Goal: Task Accomplishment & Management: Use online tool/utility

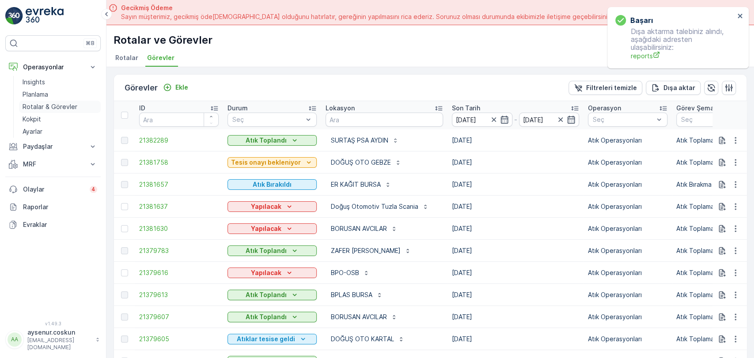
click at [56, 103] on p "Rotalar & Görevler" at bounding box center [50, 107] width 55 height 9
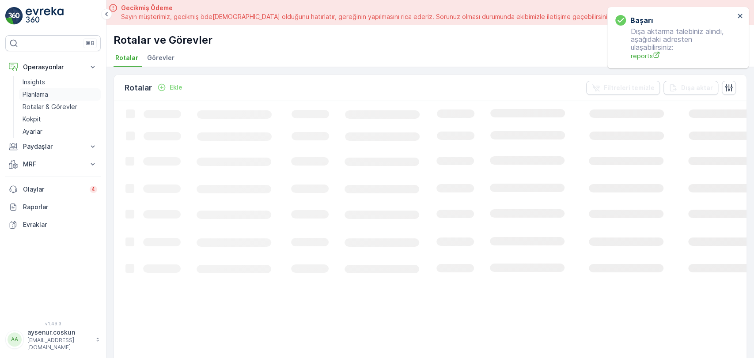
click at [58, 96] on link "Planlama" at bounding box center [60, 94] width 82 height 12
drag, startPoint x: 238, startPoint y: 58, endPoint x: 243, endPoint y: 65, distance: 8.0
click at [238, 58] on span "Hizmet Noktaları" at bounding box center [243, 57] width 52 height 9
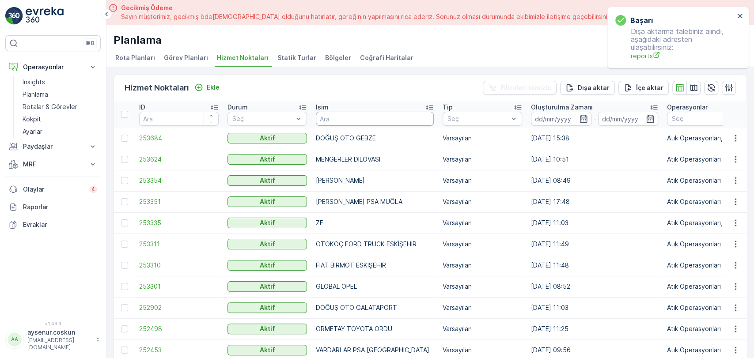
click at [343, 115] on input "text" at bounding box center [375, 119] width 118 height 14
type input "KOYUNCU"
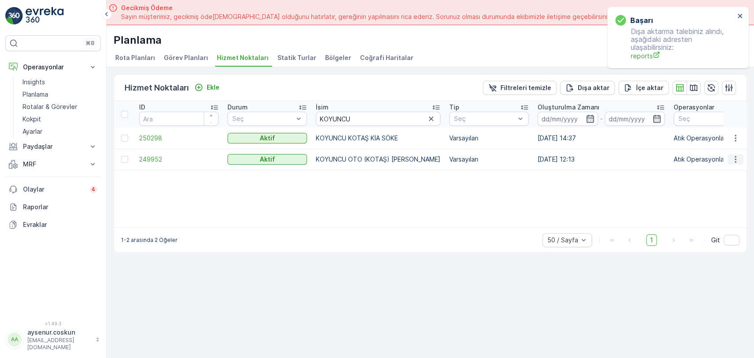
click at [739, 157] on icon "button" at bounding box center [735, 159] width 9 height 9
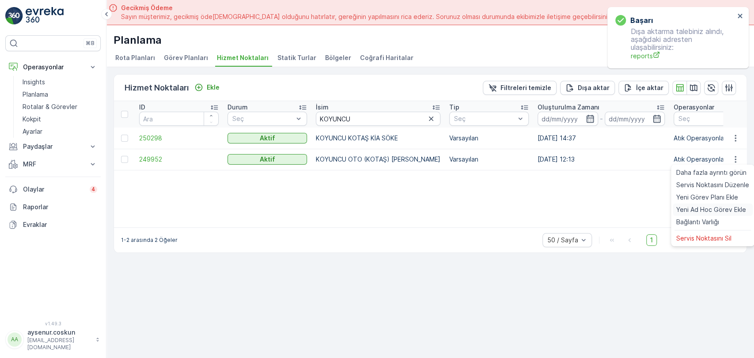
click at [733, 211] on span "Yeni Ad Hoc Görev Ekle" at bounding box center [712, 209] width 70 height 9
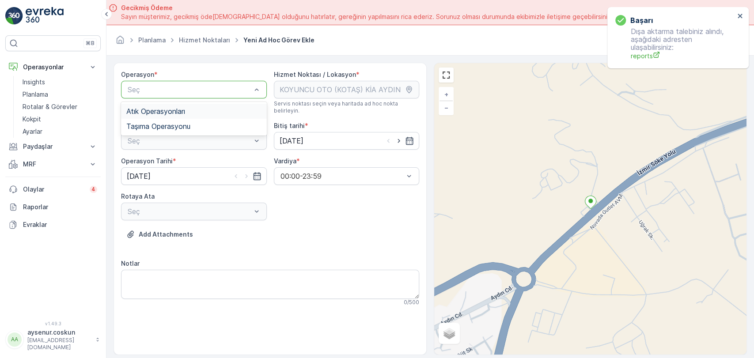
click at [190, 115] on div "Atık Operasyonları" at bounding box center [194, 111] width 146 height 15
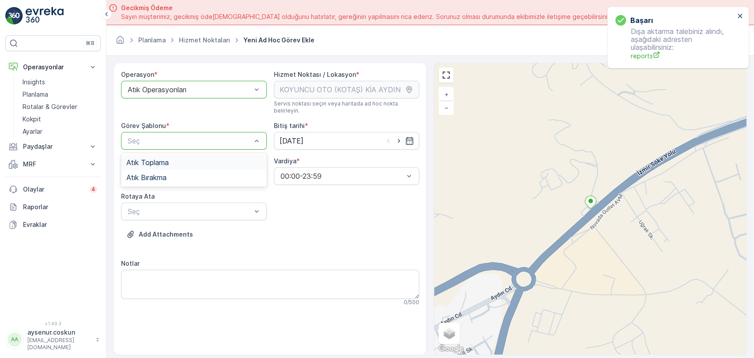
click at [177, 159] on div "Atık Toplama" at bounding box center [193, 163] width 135 height 8
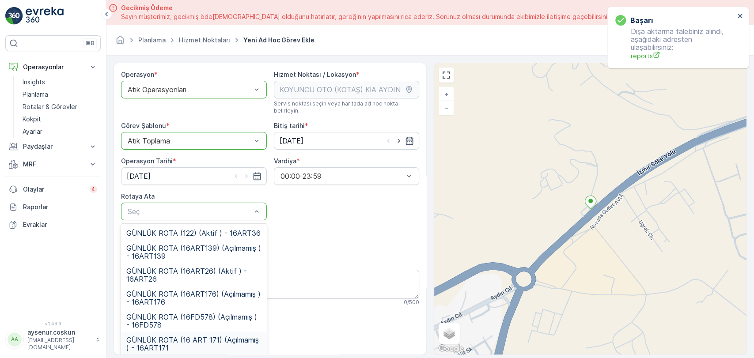
click at [194, 336] on span "GÜNLÜK ROTA (16 ART 171) (Açılmamış ) - 16ART171" at bounding box center [193, 344] width 135 height 16
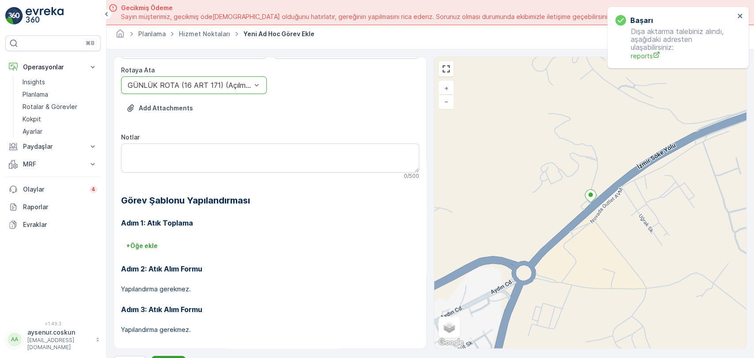
scroll to position [25, 0]
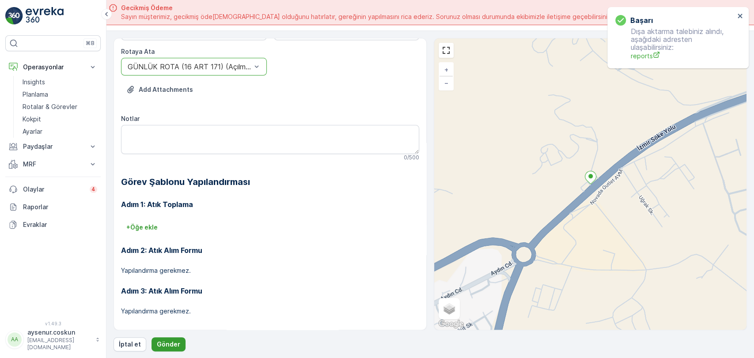
click at [171, 342] on p "Gönder" at bounding box center [168, 344] width 23 height 9
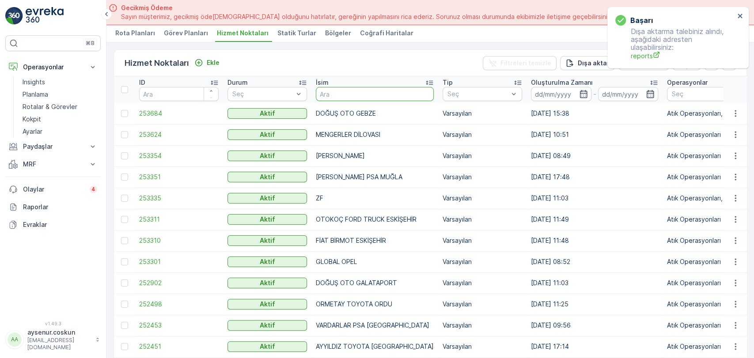
click at [356, 94] on input "text" at bounding box center [375, 94] width 118 height 14
type input "[PERSON_NAME]"
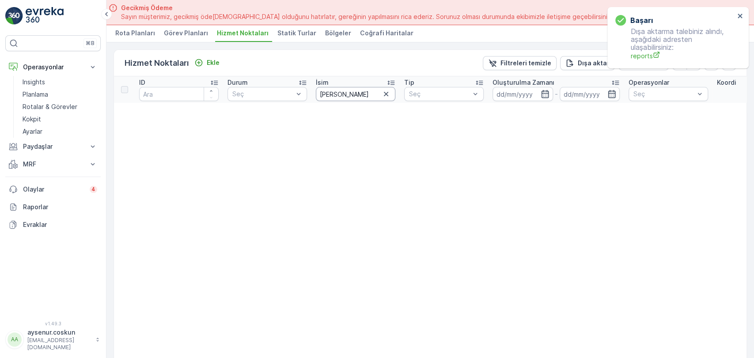
click at [349, 91] on input "[PERSON_NAME]" at bounding box center [356, 94] width 80 height 14
drag, startPoint x: 363, startPoint y: 95, endPoint x: 309, endPoint y: 95, distance: 53.9
type input "KAY"
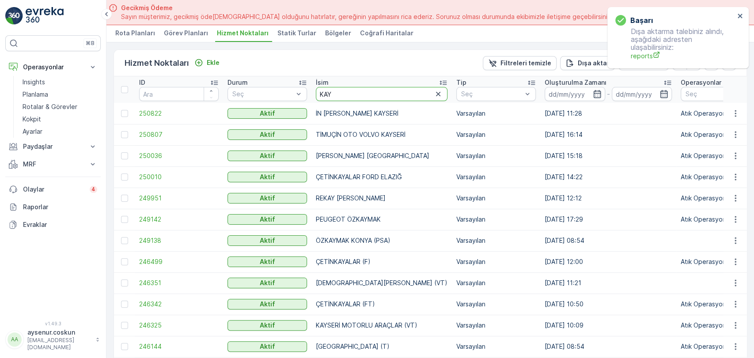
click at [341, 97] on input "KAY" at bounding box center [382, 94] width 132 height 14
type input "KAHYA"
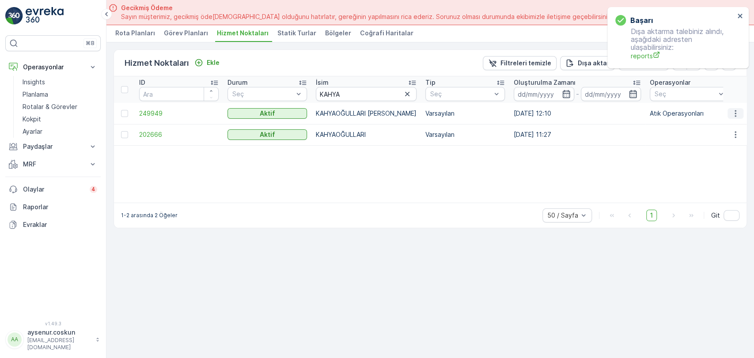
click at [736, 114] on icon "button" at bounding box center [735, 113] width 9 height 9
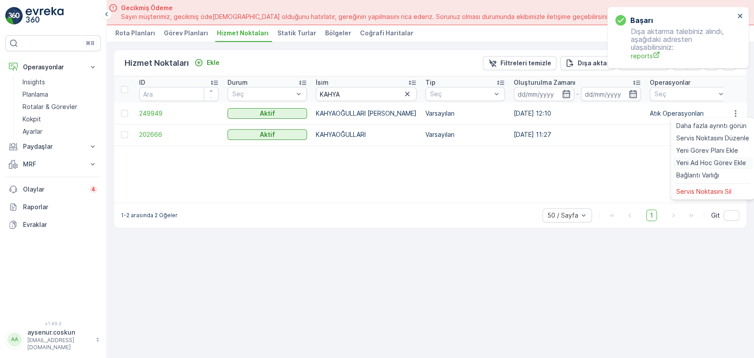
click at [724, 165] on span "Yeni Ad Hoc Görev Ekle" at bounding box center [712, 163] width 70 height 9
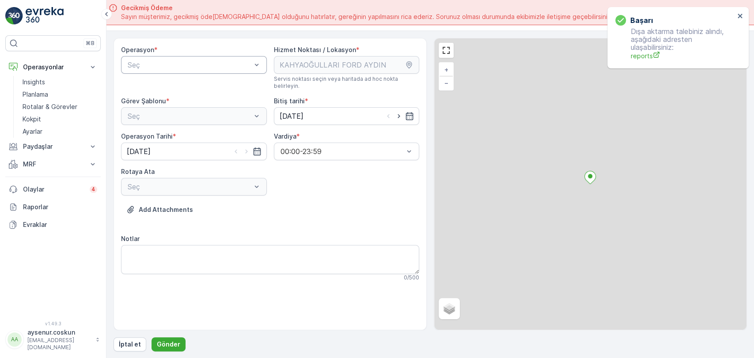
click at [180, 57] on div "Seç" at bounding box center [194, 65] width 146 height 18
click at [176, 83] on span "Atık Operasyonları" at bounding box center [155, 87] width 59 height 8
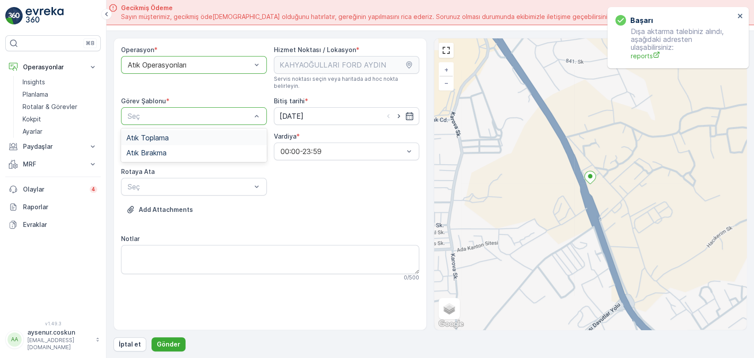
click at [171, 134] on div "Atık Toplama" at bounding box center [193, 138] width 135 height 8
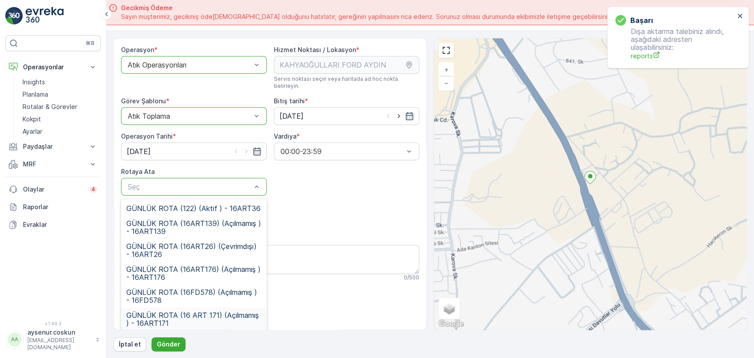
click at [205, 312] on span "GÜNLÜK ROTA (16 ART 171) (Açılmamış ) - 16ART171" at bounding box center [193, 320] width 135 height 16
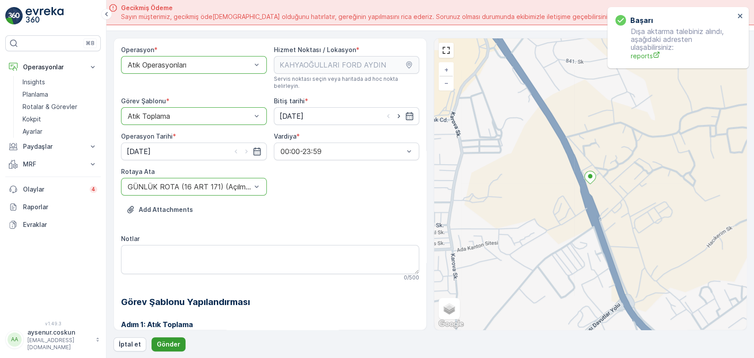
click at [164, 344] on p "Gönder" at bounding box center [168, 344] width 23 height 9
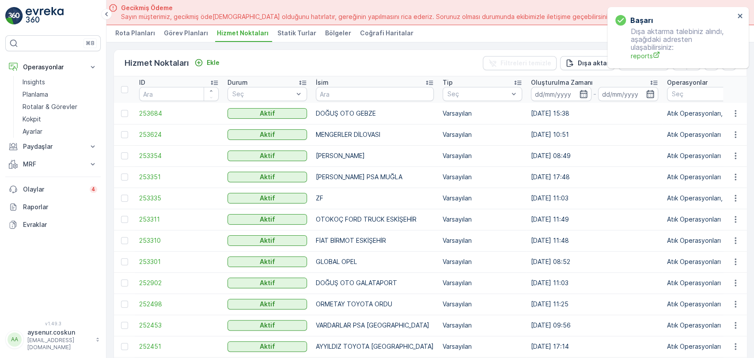
drag, startPoint x: 46, startPoint y: 9, endPoint x: 60, endPoint y: 3, distance: 15.3
click at [46, 9] on img at bounding box center [45, 16] width 38 height 18
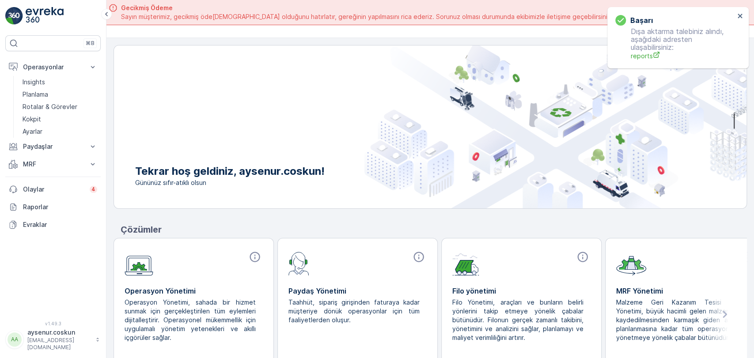
click at [58, 21] on img at bounding box center [45, 16] width 38 height 18
click at [742, 16] on icon "close" at bounding box center [740, 15] width 6 height 7
